Goal: Task Accomplishment & Management: Use online tool/utility

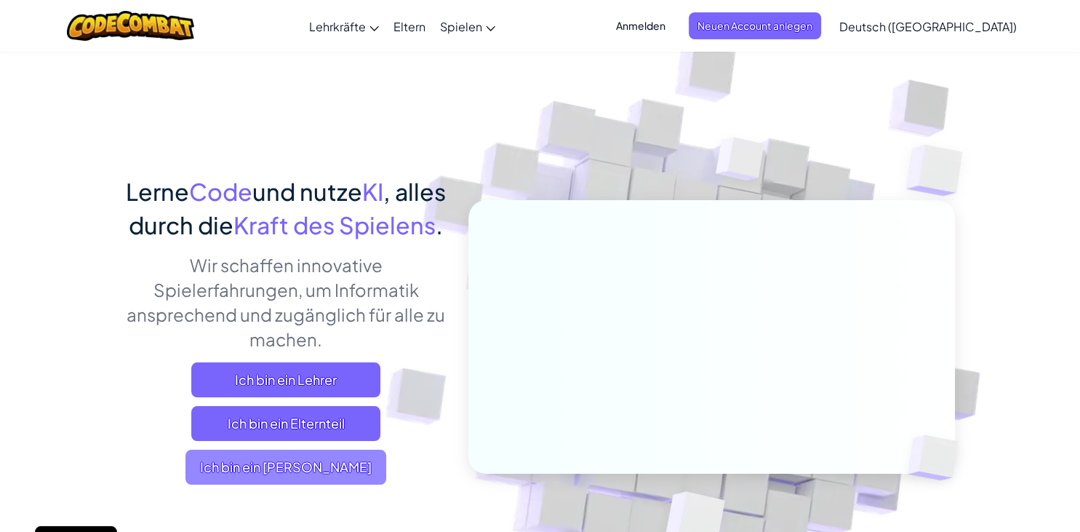
click at [352, 484] on span "Ich bin ein [PERSON_NAME]" at bounding box center [285, 466] width 201 height 35
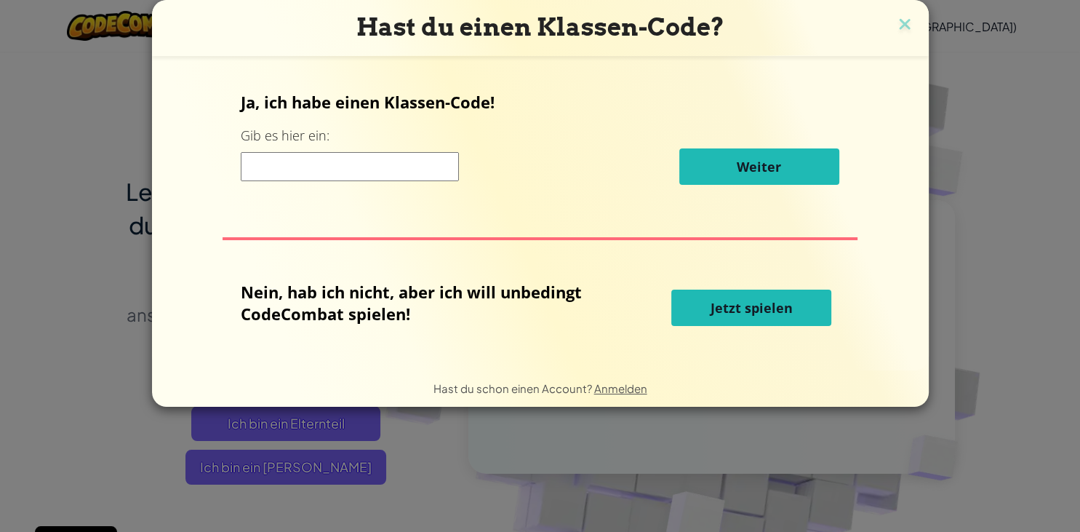
click at [720, 304] on span "Jetzt spielen" at bounding box center [751, 307] width 82 height 17
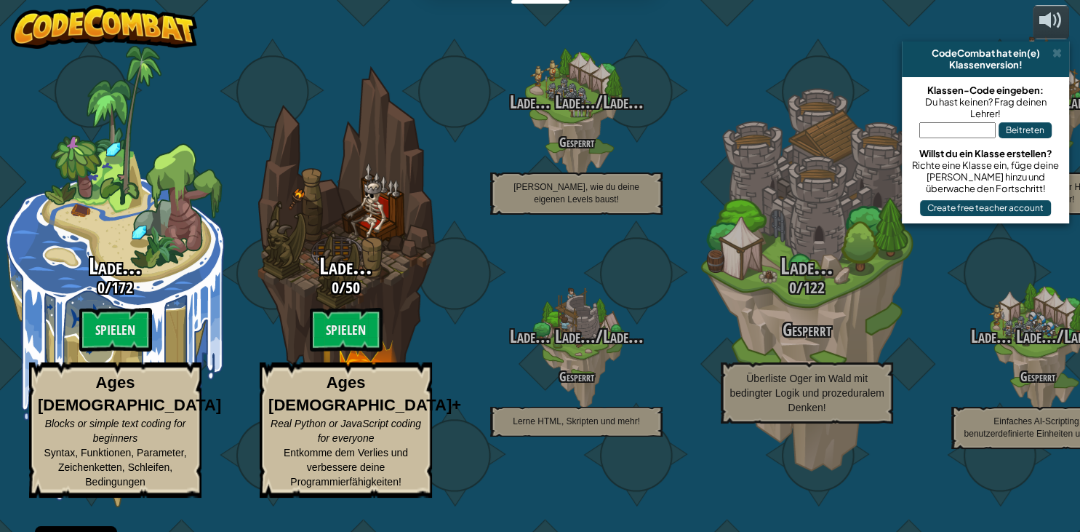
select select "de-DE"
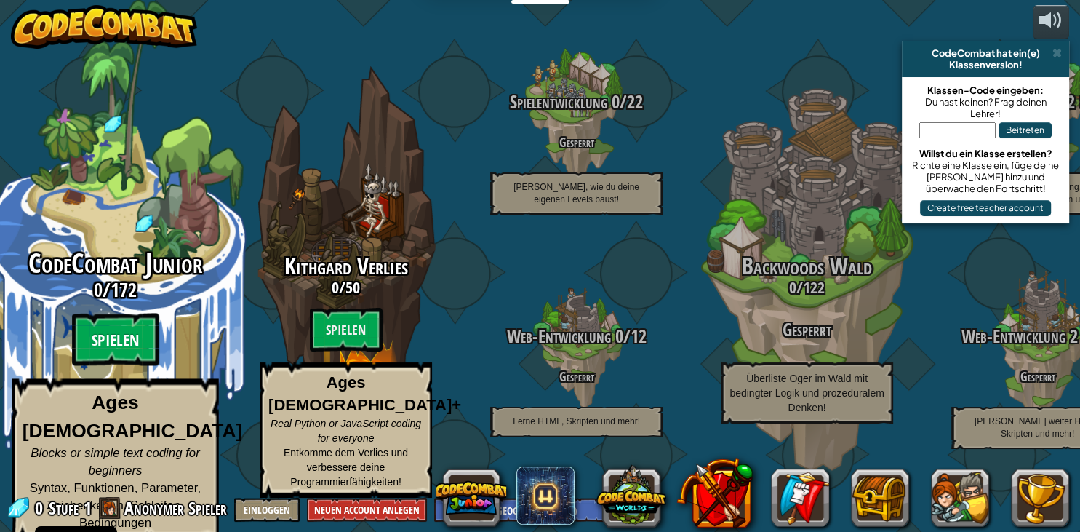
click at [119, 345] on btn "Spielen" at bounding box center [115, 339] width 87 height 52
select select "de-DE"
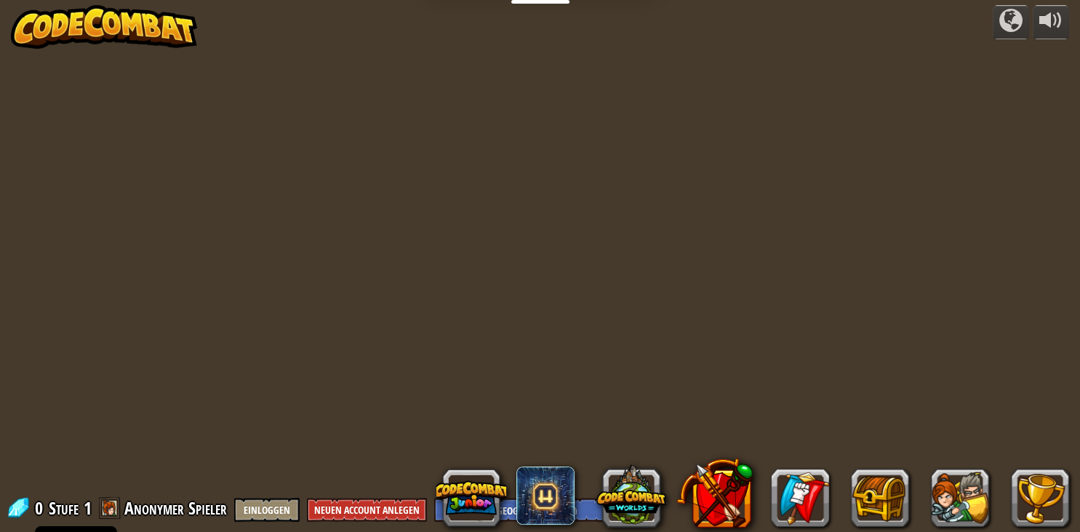
select select "de-DE"
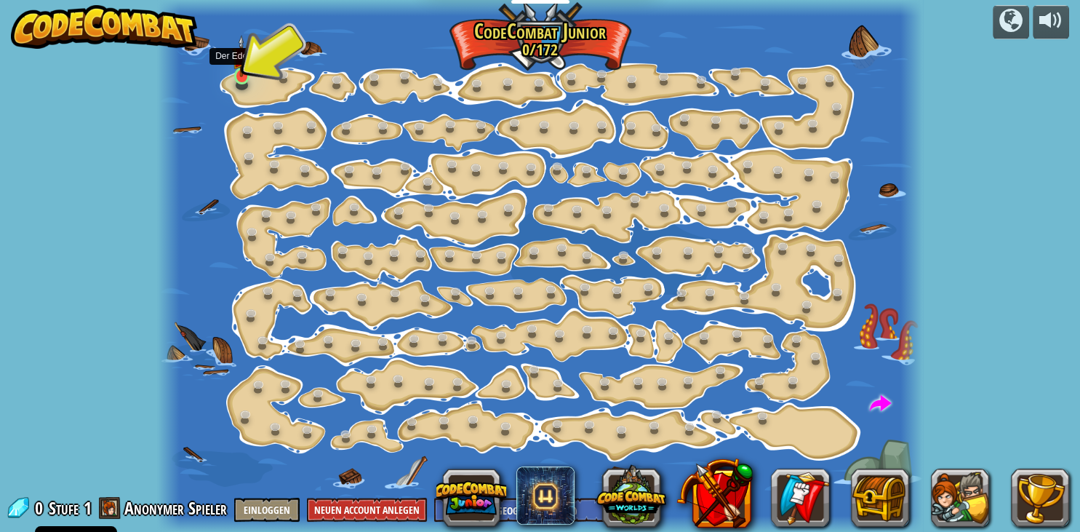
click at [242, 75] on img at bounding box center [241, 56] width 19 height 43
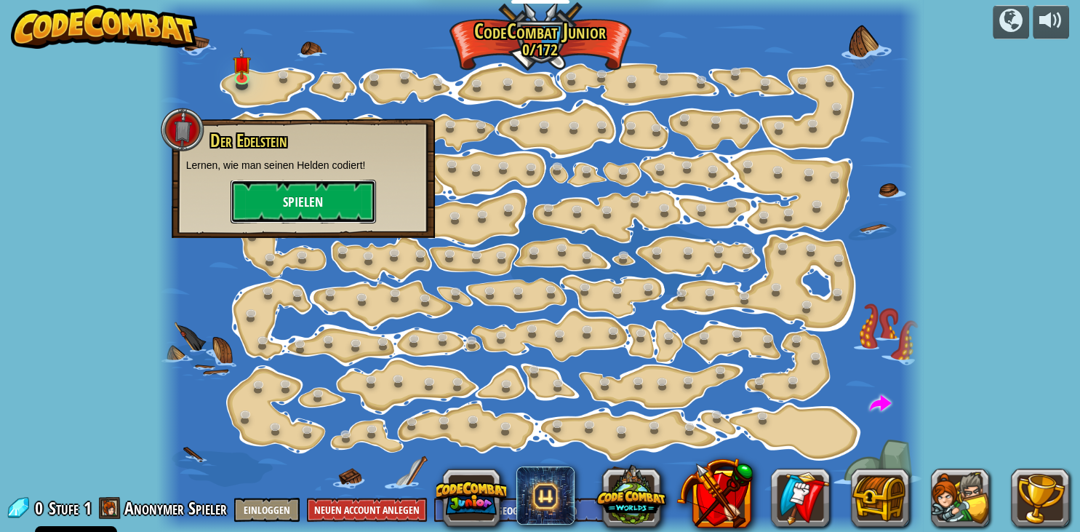
click at [273, 204] on button "Spielen" at bounding box center [303, 202] width 145 height 44
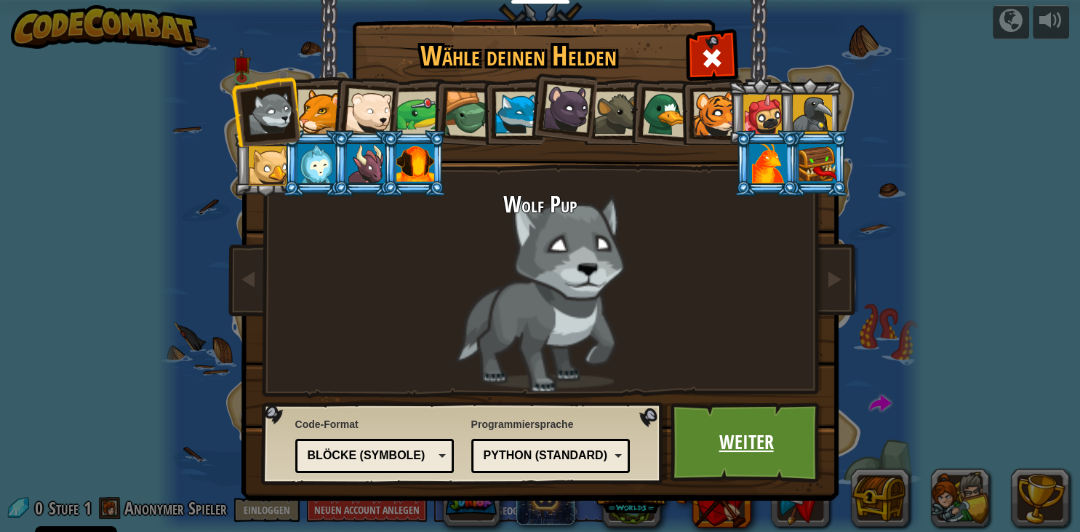
click at [784, 467] on link "Weiter" at bounding box center [746, 442] width 152 height 80
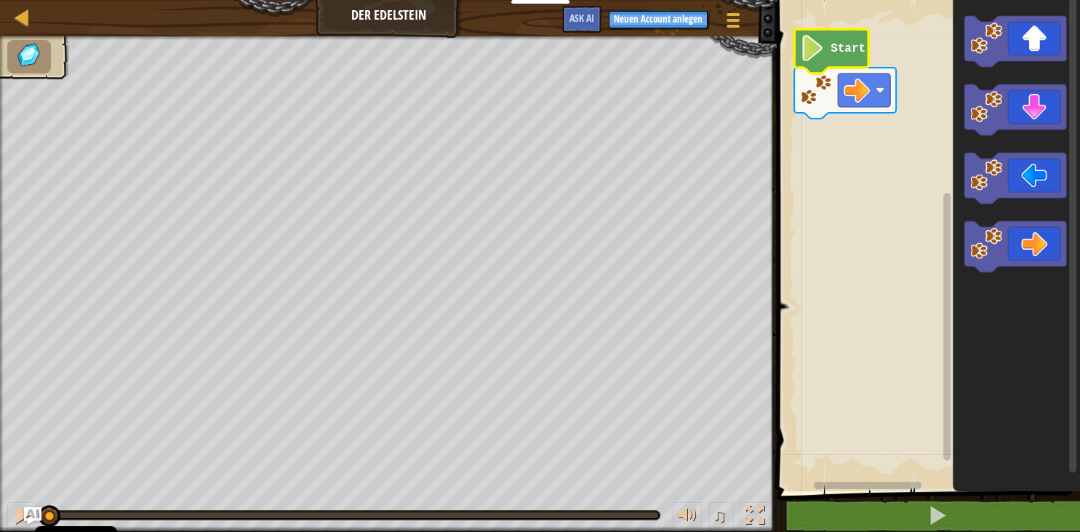
click at [846, 34] on icon "Blockly" at bounding box center [831, 51] width 74 height 44
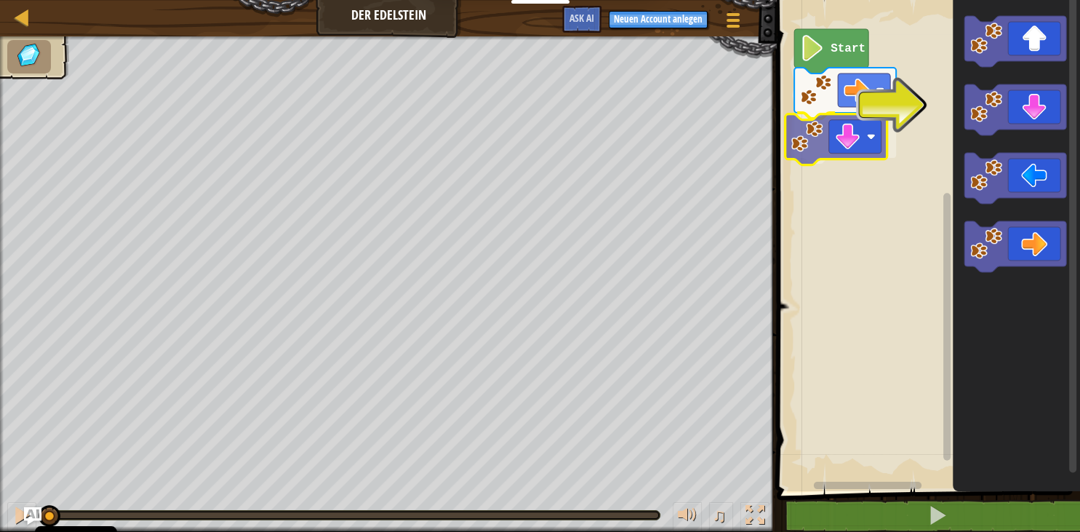
click at [800, 138] on div "Start" at bounding box center [926, 242] width 308 height 498
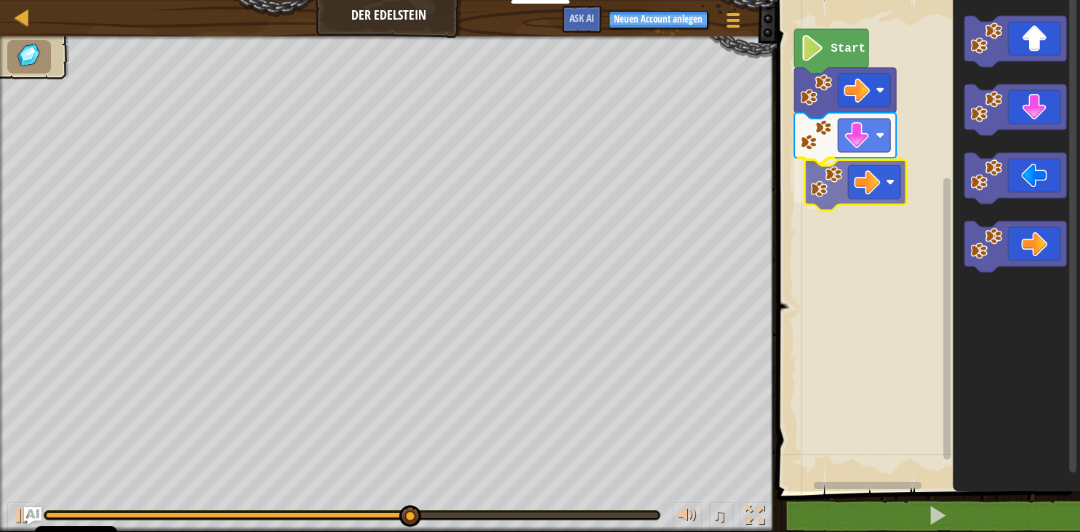
click at [826, 167] on div "Start" at bounding box center [926, 242] width 308 height 498
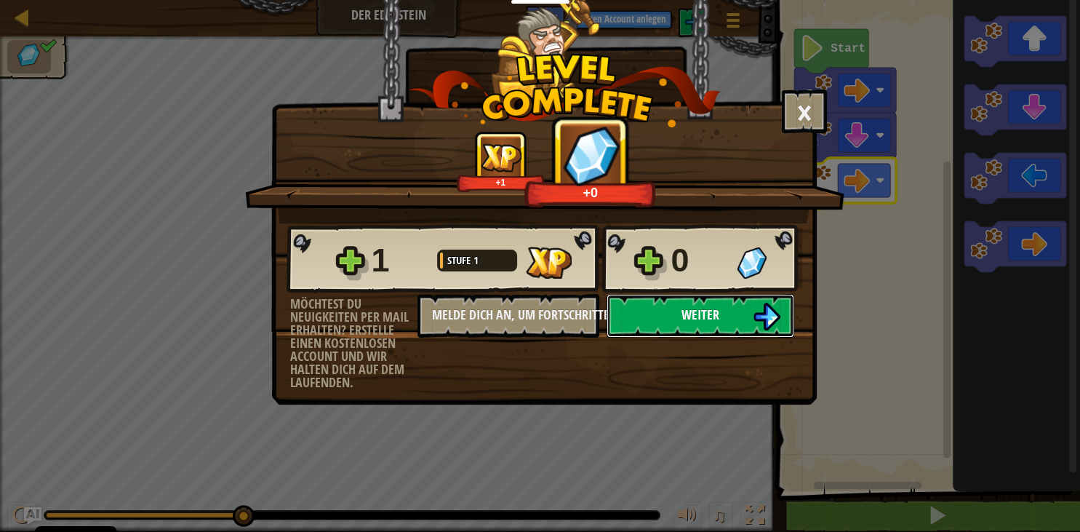
click at [705, 308] on span "Weiter" at bounding box center [700, 314] width 38 height 18
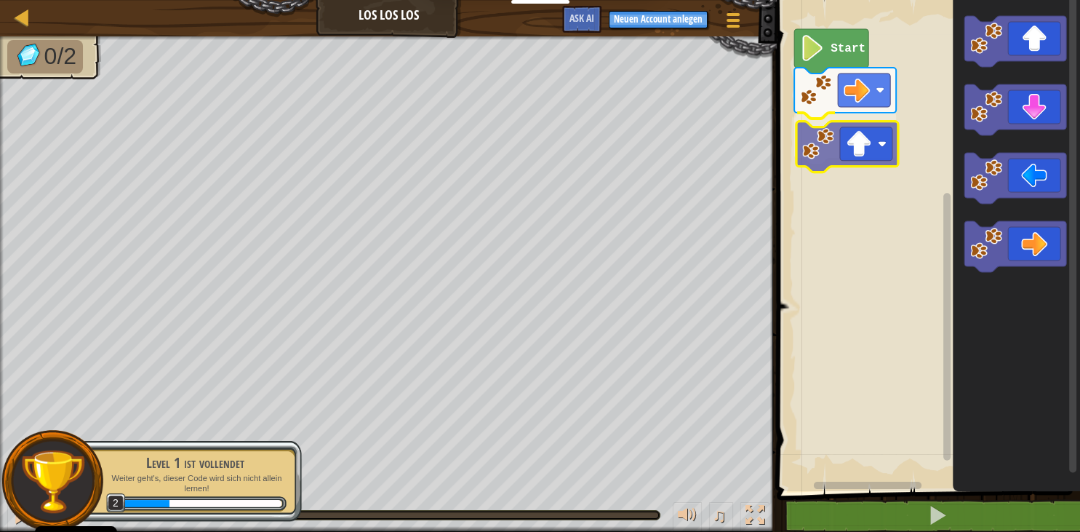
click at [804, 164] on div "Start" at bounding box center [926, 242] width 308 height 498
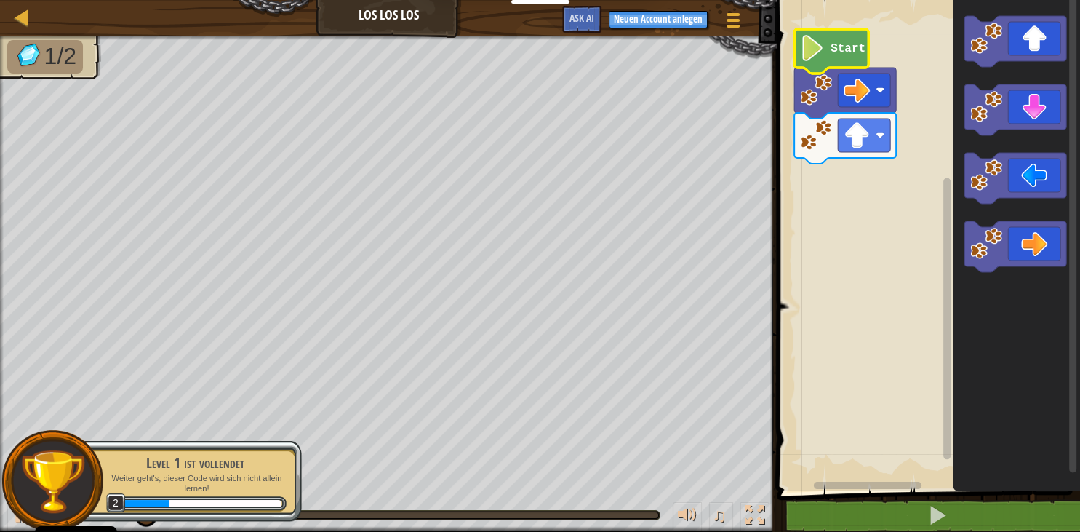
click at [825, 52] on icon "Blockly" at bounding box center [831, 51] width 74 height 44
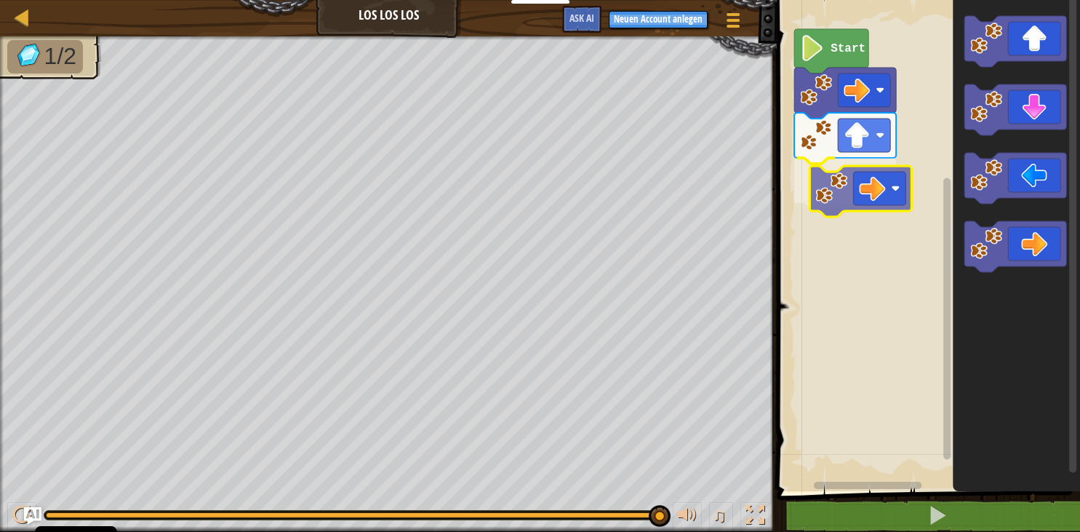
click at [833, 185] on div "Start" at bounding box center [926, 242] width 308 height 498
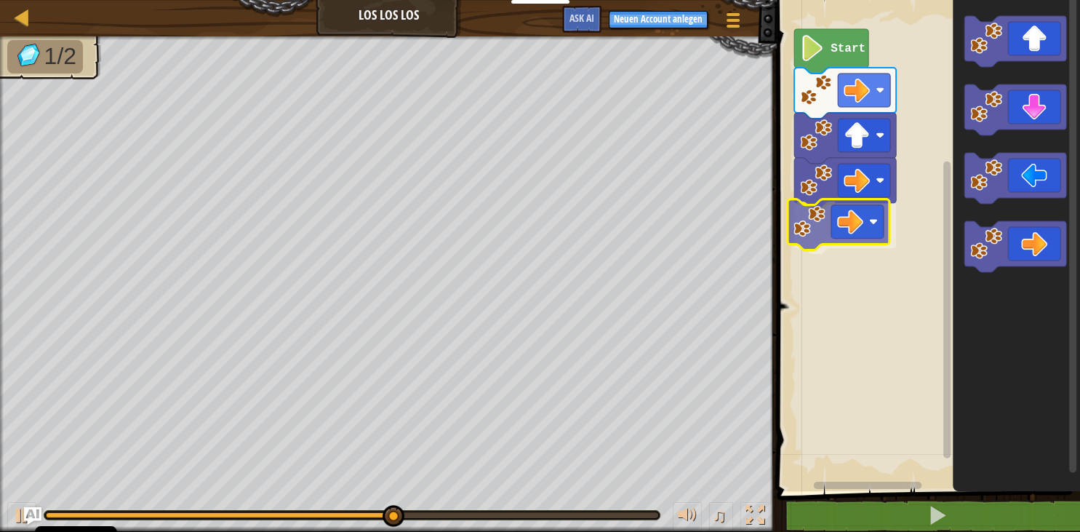
click at [854, 215] on div "Start" at bounding box center [926, 242] width 308 height 498
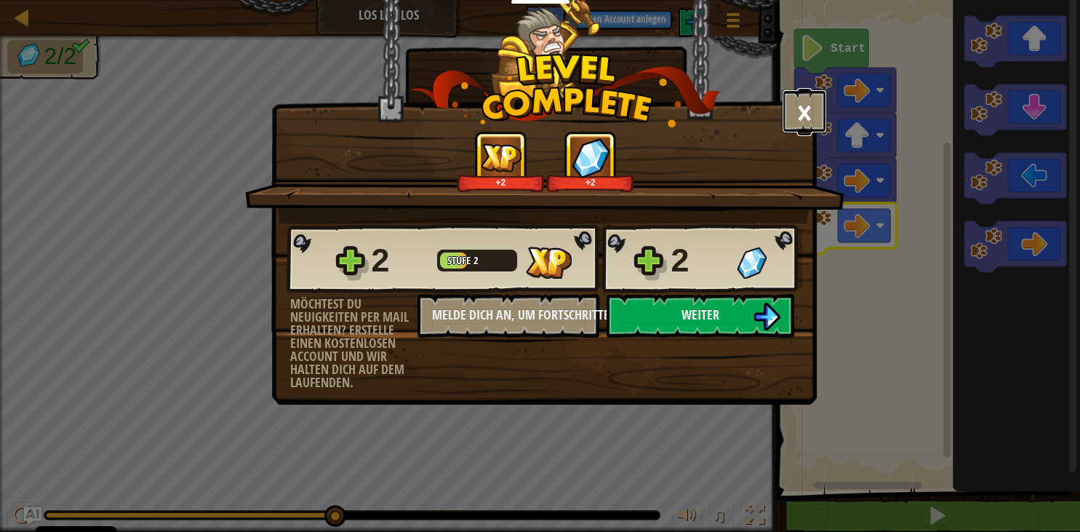
click at [806, 112] on button "×" at bounding box center [804, 111] width 45 height 44
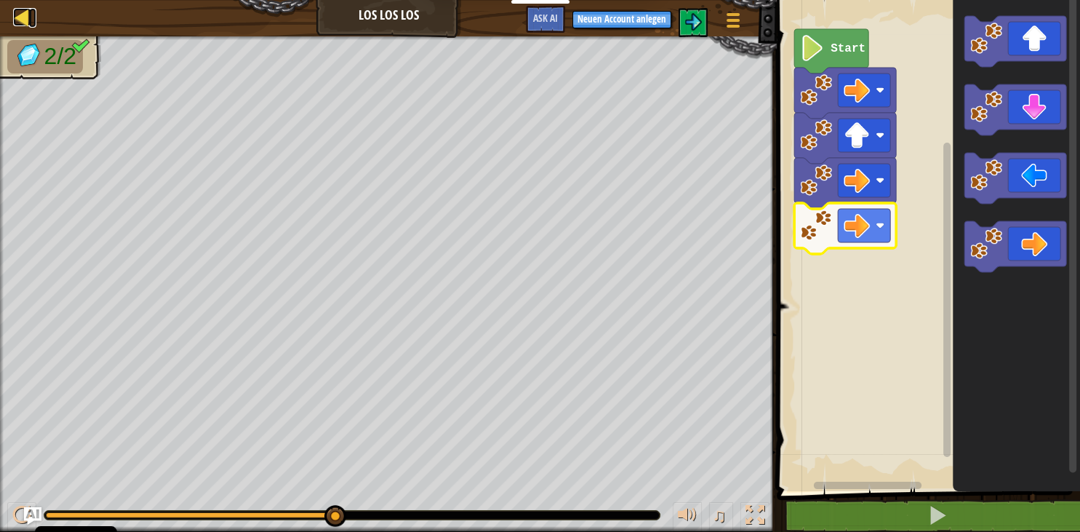
click at [19, 15] on div at bounding box center [22, 17] width 18 height 18
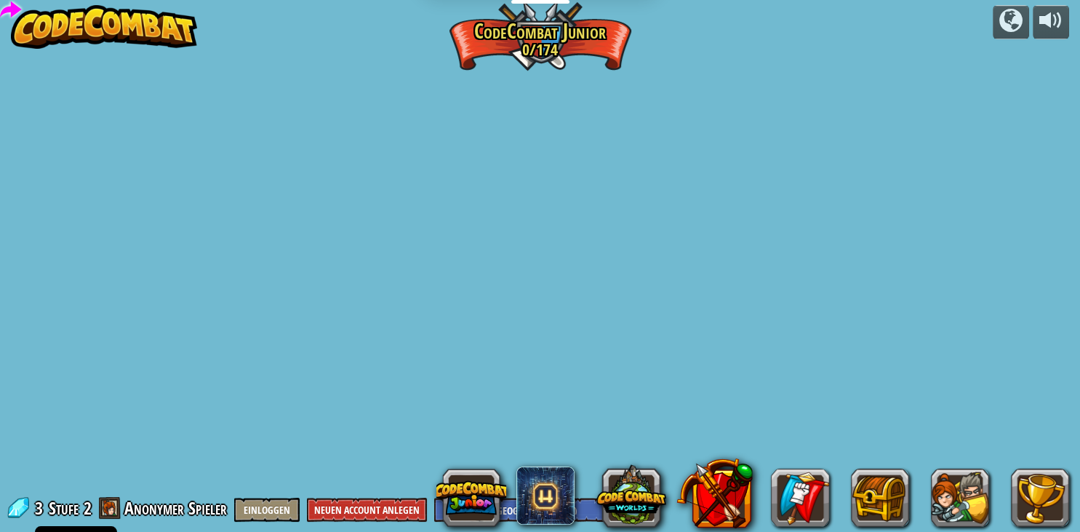
select select "de-DE"
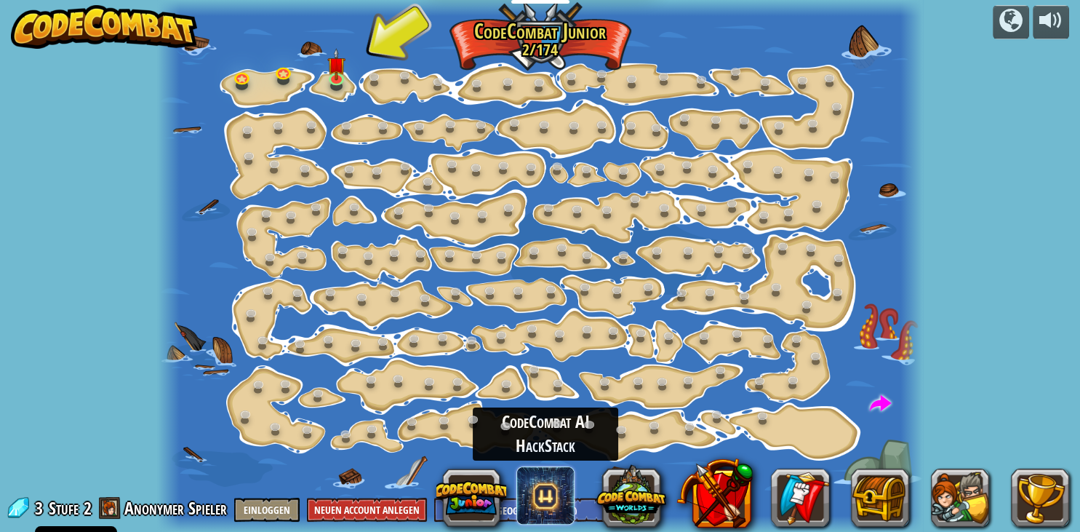
click at [572, 505] on span at bounding box center [545, 495] width 58 height 58
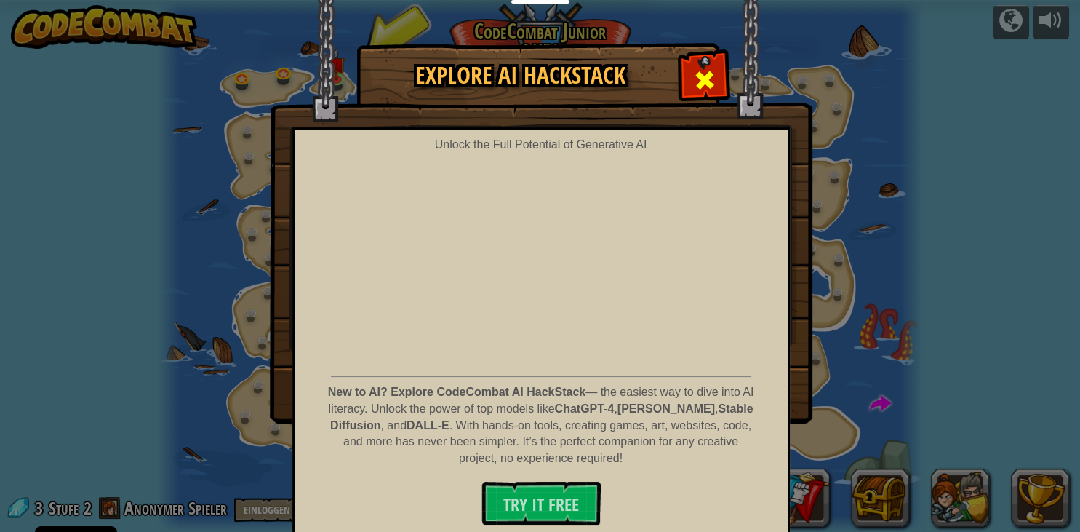
click at [718, 84] on div at bounding box center [704, 78] width 46 height 46
